Goal: Information Seeking & Learning: Learn about a topic

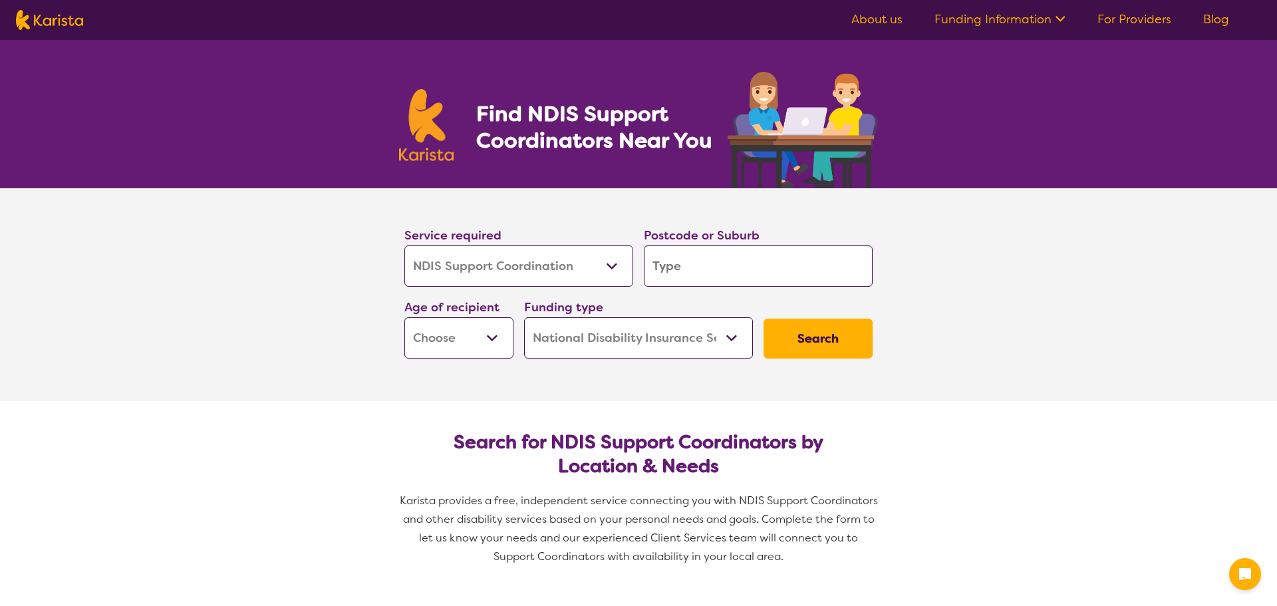
select select "NDIS Support Coordination"
select select "NDIS"
select select "NDIS Support Coordination"
select select "NDIS"
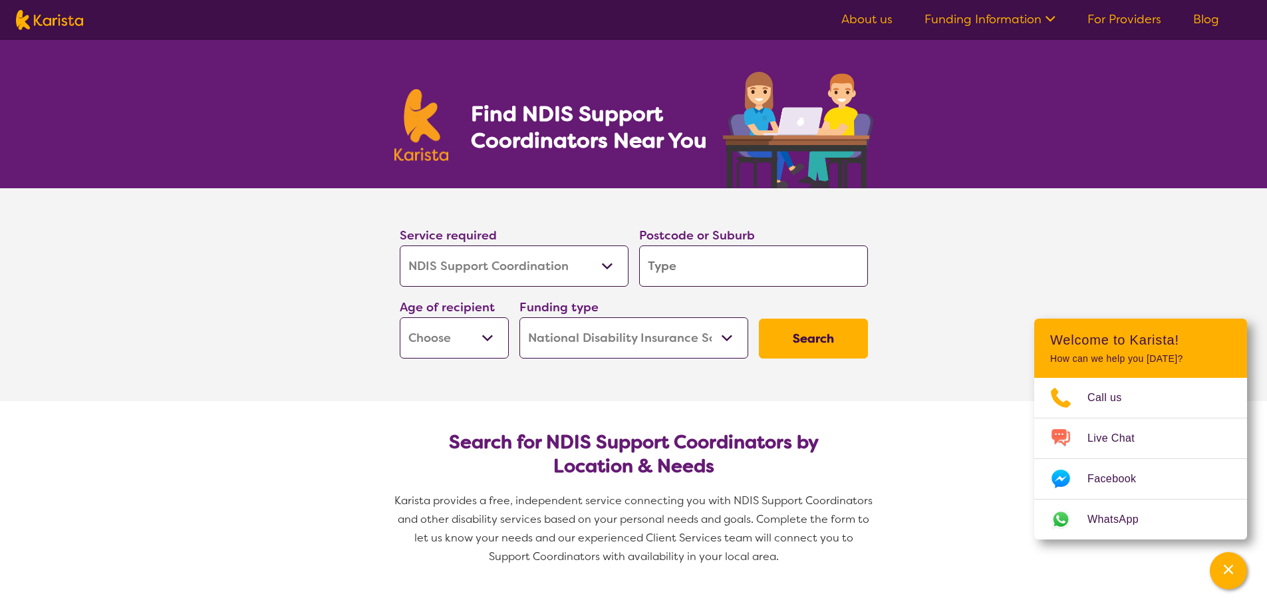
click at [763, 274] on input "search" at bounding box center [753, 265] width 229 height 41
click at [674, 390] on section "Service required Allied Health Assistant Assessment ([MEDICAL_DATA] or [MEDICAL…" at bounding box center [634, 294] width 532 height 213
click at [811, 340] on button "Search" at bounding box center [813, 339] width 109 height 40
click at [803, 342] on button "Search" at bounding box center [813, 339] width 109 height 40
click at [680, 272] on input "search" at bounding box center [753, 265] width 229 height 41
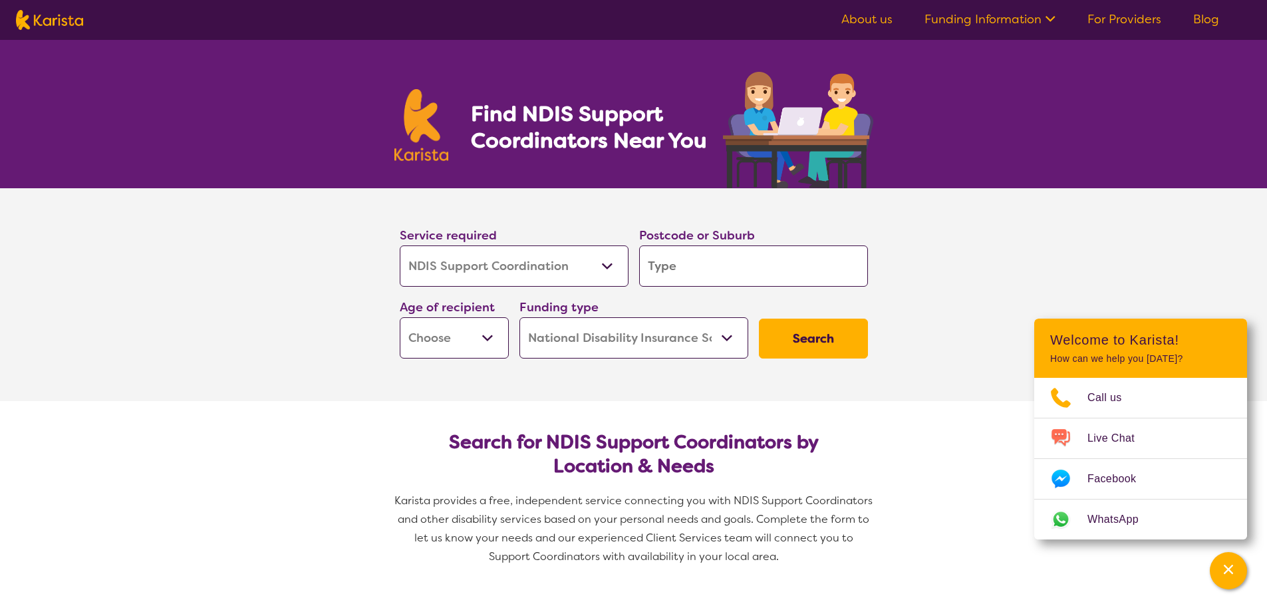
type input "6"
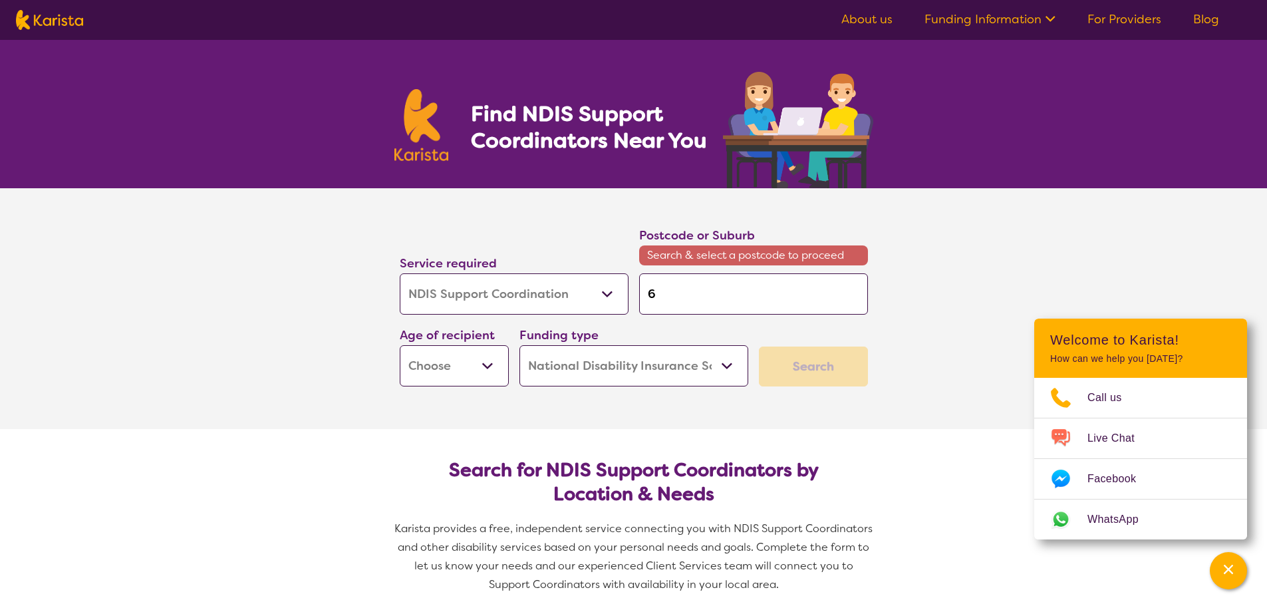
type input "60"
type input "605"
type input "6054"
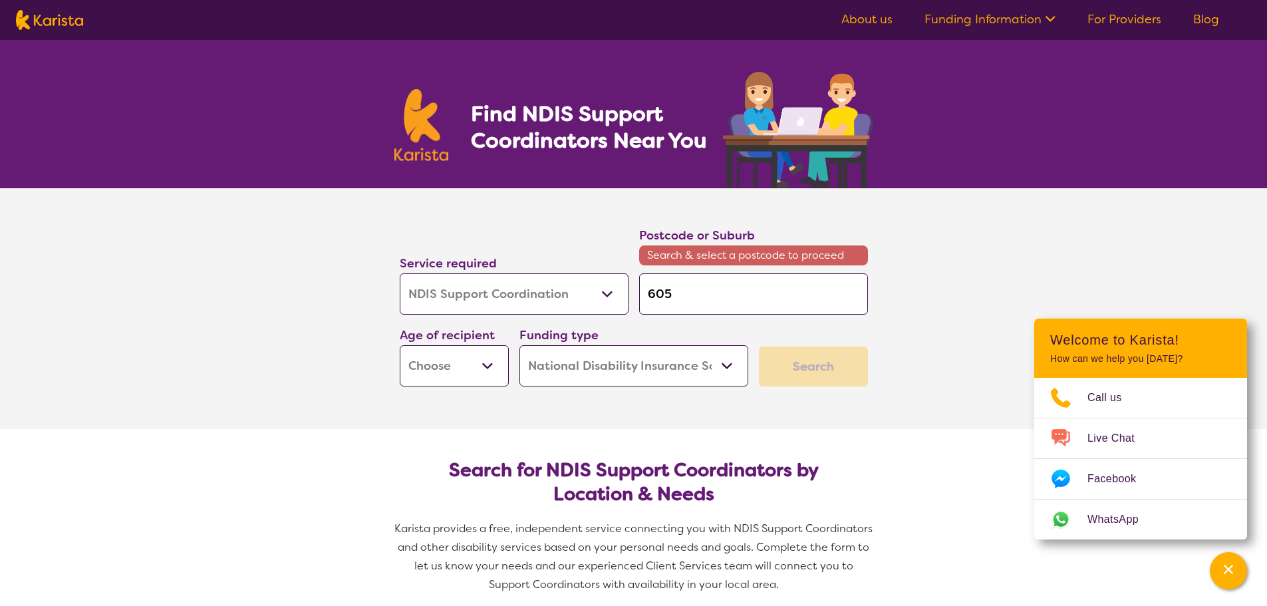
type input "6054"
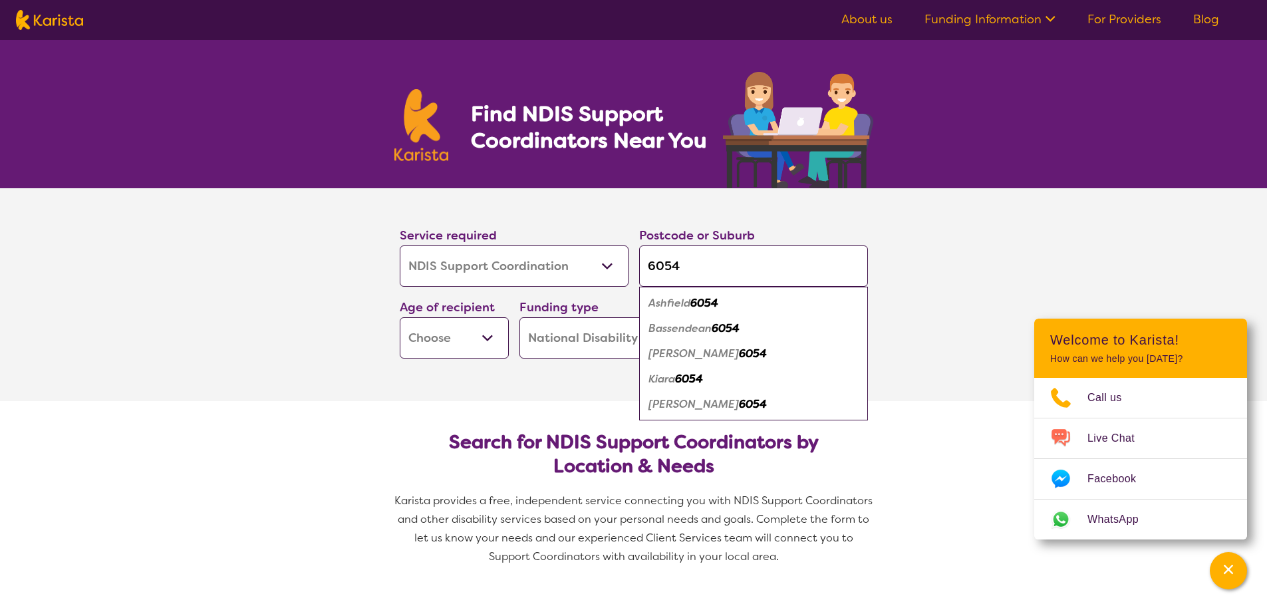
type input "6054"
click at [692, 330] on em "Bassendean" at bounding box center [679, 328] width 63 height 14
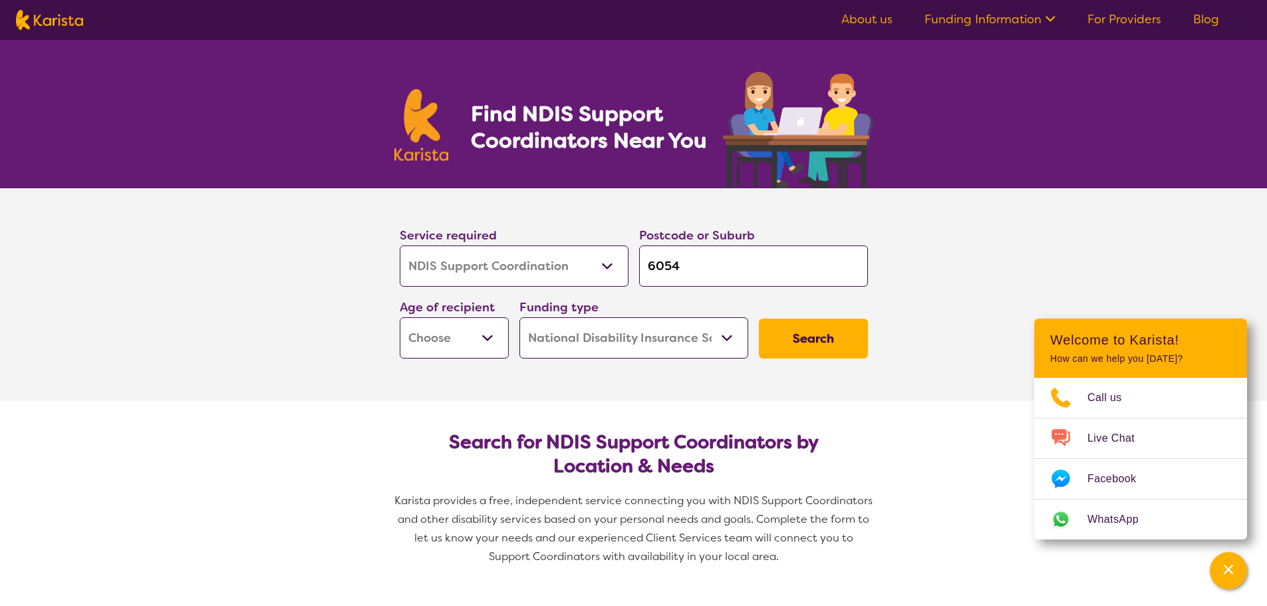
click at [787, 341] on button "Search" at bounding box center [813, 339] width 109 height 40
click at [484, 337] on select "Early Childhood - 0 to 9 Child - 10 to 11 Adolescent - 12 to 17 Adult - 18 to 6…" at bounding box center [454, 337] width 109 height 41
select select "AD"
click at [400, 317] on select "Early Childhood - 0 to 9 Child - 10 to 11 Adolescent - 12 to 17 Adult - 18 to 6…" at bounding box center [454, 337] width 109 height 41
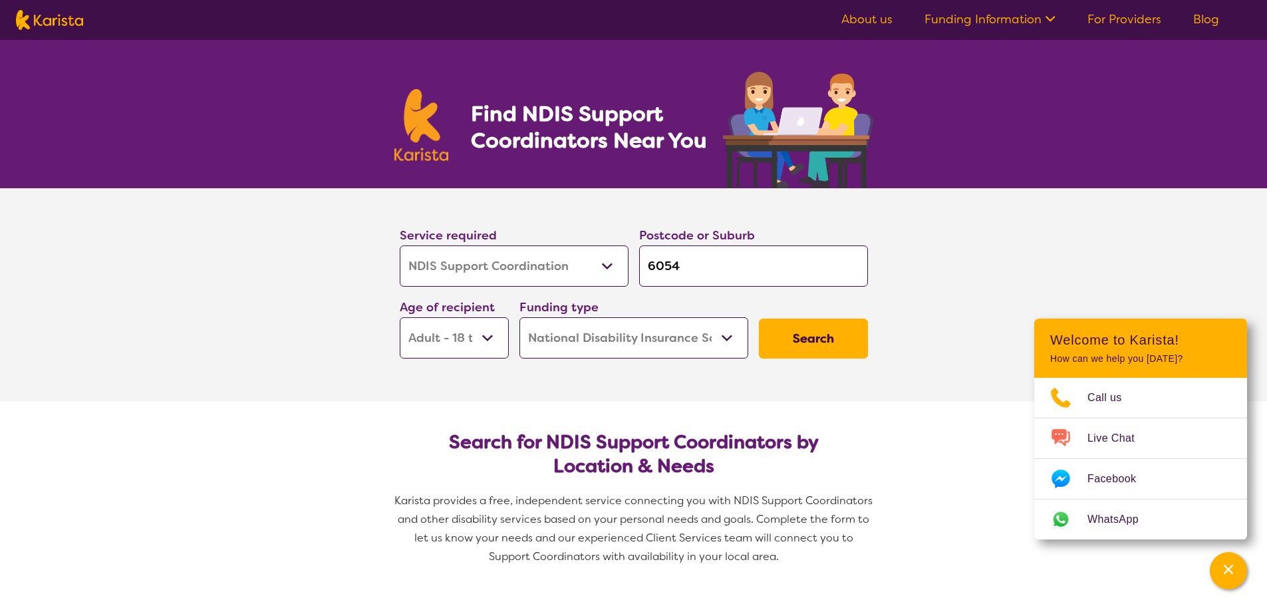
select select "AD"
click at [792, 338] on button "Search" at bounding box center [813, 339] width 109 height 40
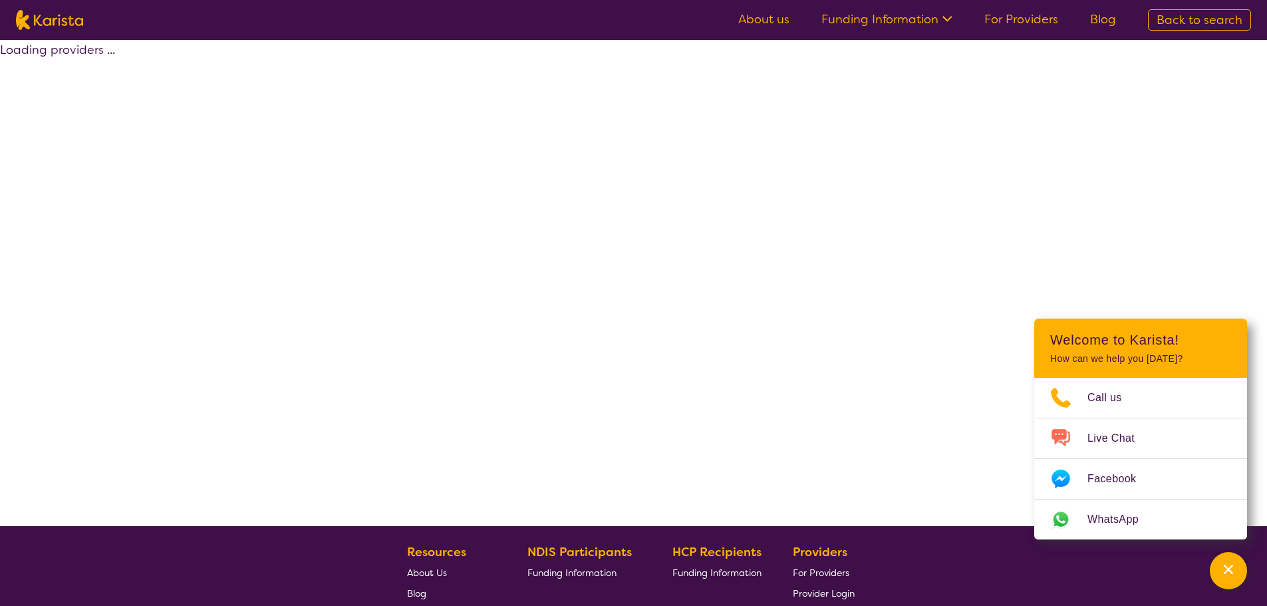
select select "by_score"
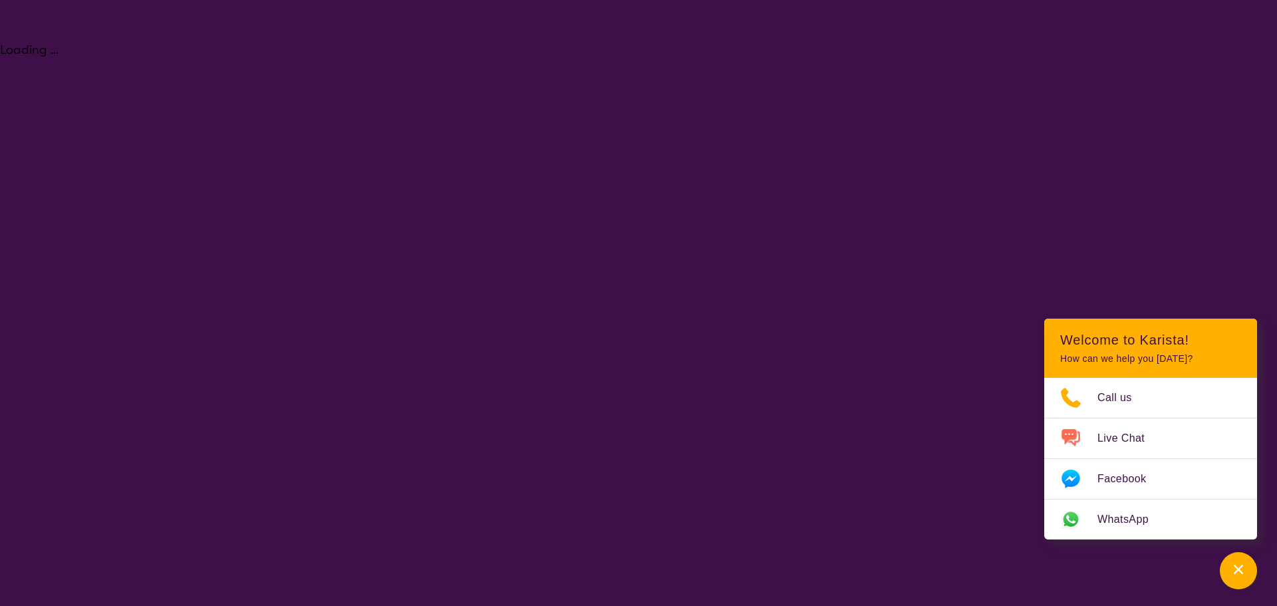
select select "NDIS Support Coordination"
select select "AD"
select select "NDIS"
select select "NDIS Support Coordination"
select select "AD"
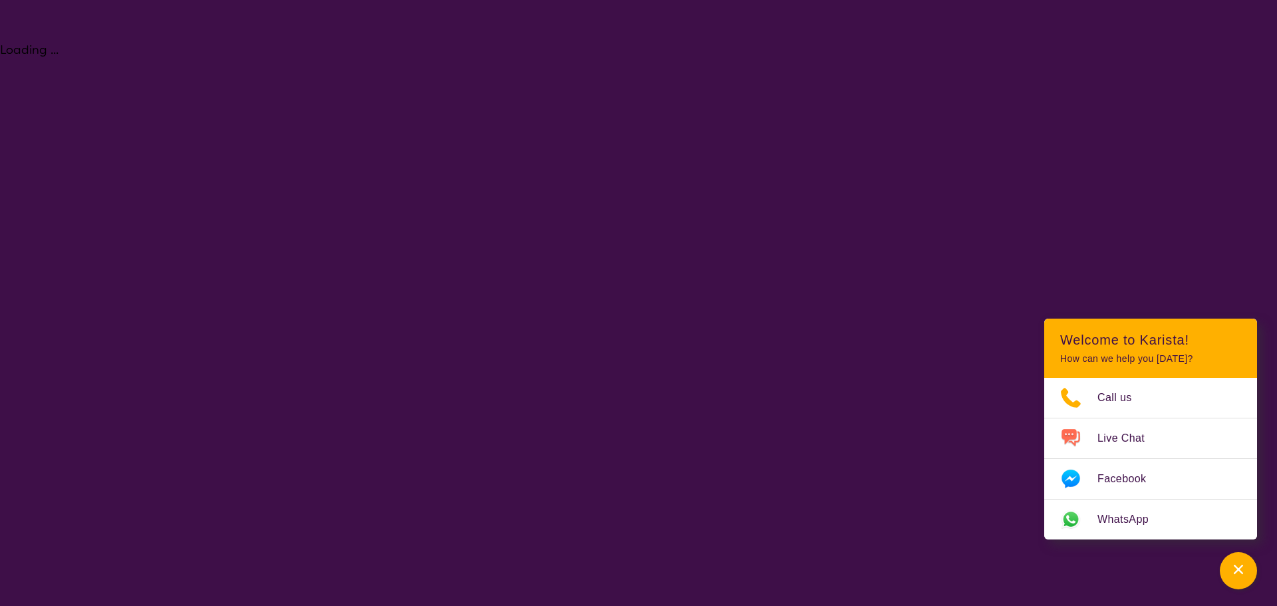
select select "NDIS"
